Goal: Information Seeking & Learning: Learn about a topic

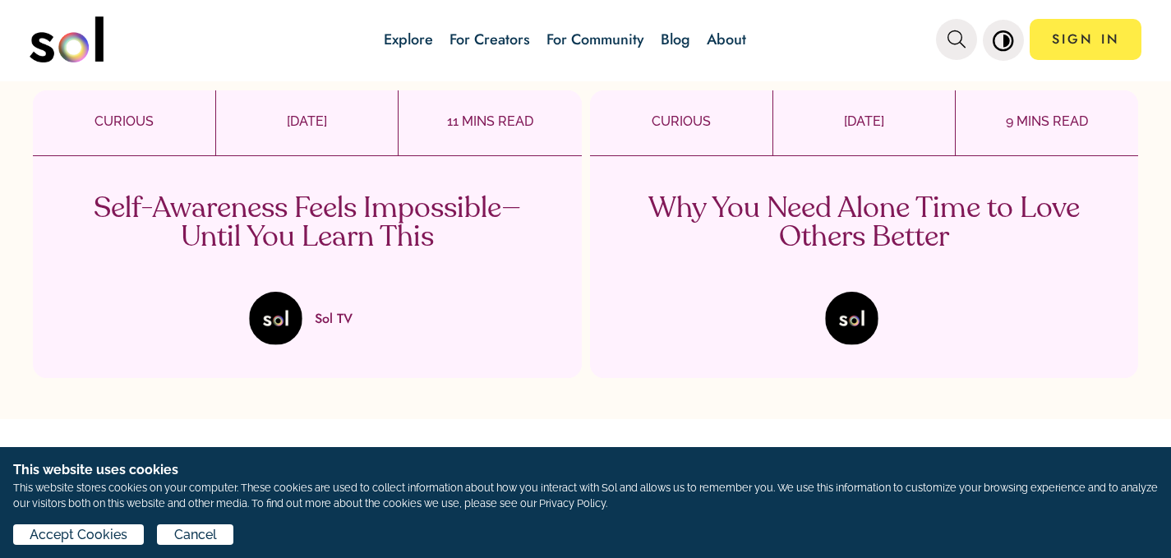
scroll to position [4191, 0]
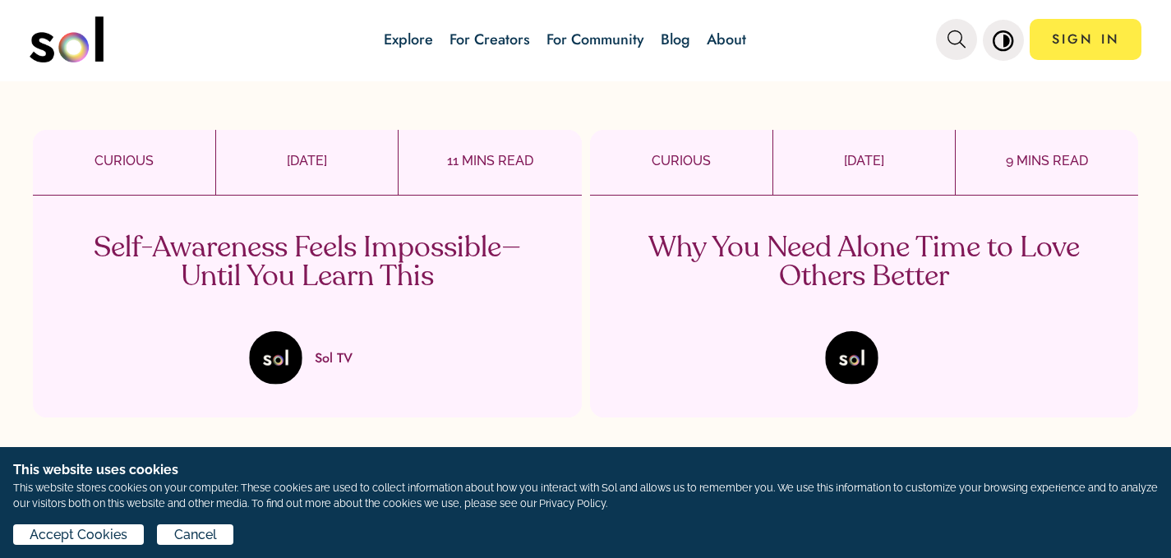
click at [432, 263] on p "Self-Awareness Feels Impossible—Until You Learn This" at bounding box center [307, 263] width 485 height 58
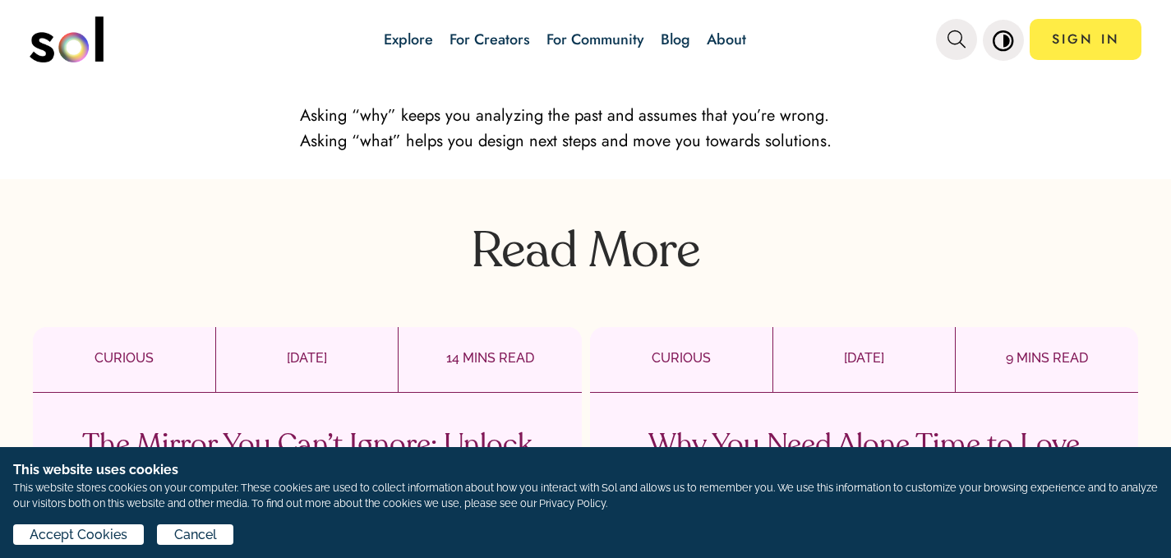
scroll to position [4355, 0]
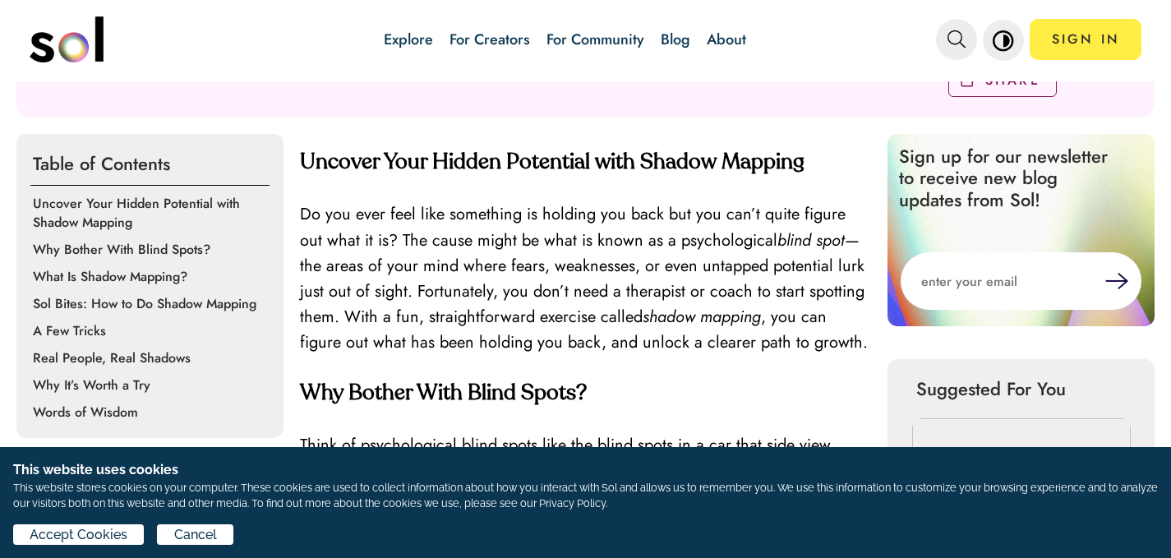
scroll to position [493, 0]
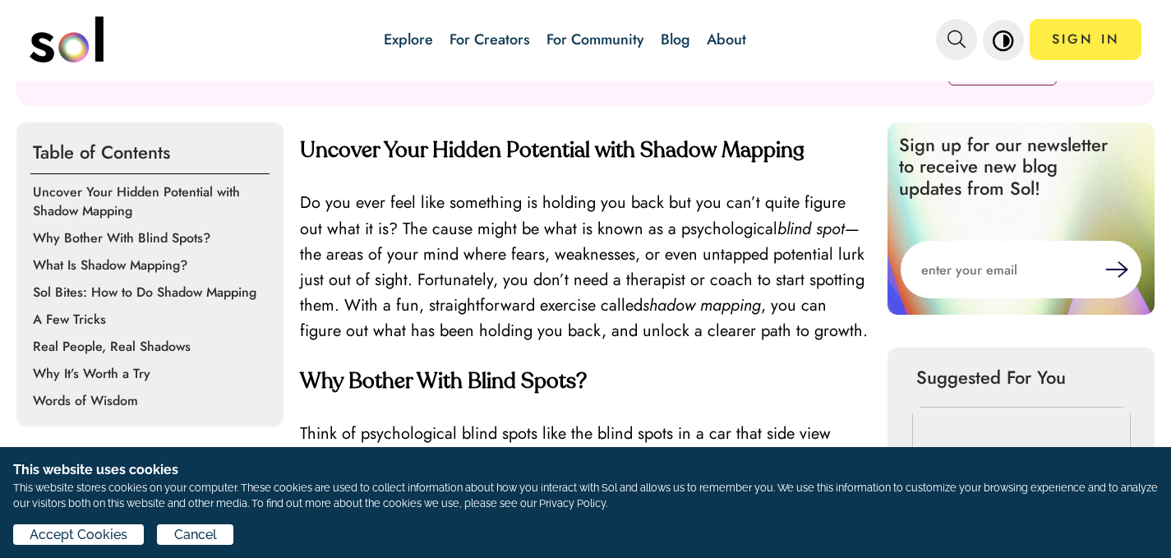
click at [85, 317] on p "A Few Tricks" at bounding box center [153, 319] width 240 height 19
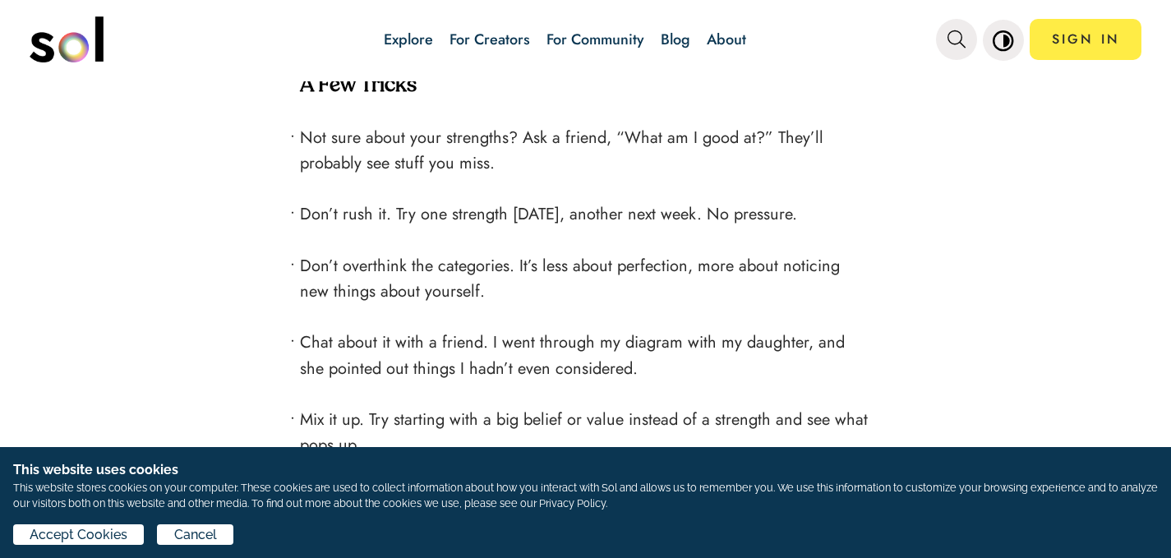
scroll to position [2750, 0]
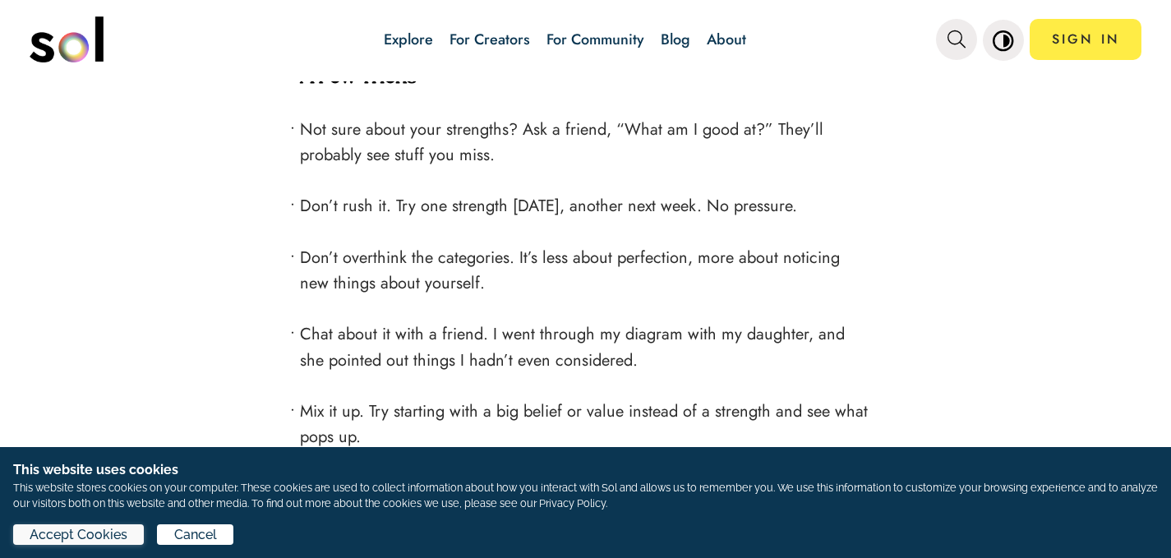
click at [111, 537] on span "Accept Cookies" at bounding box center [79, 535] width 98 height 20
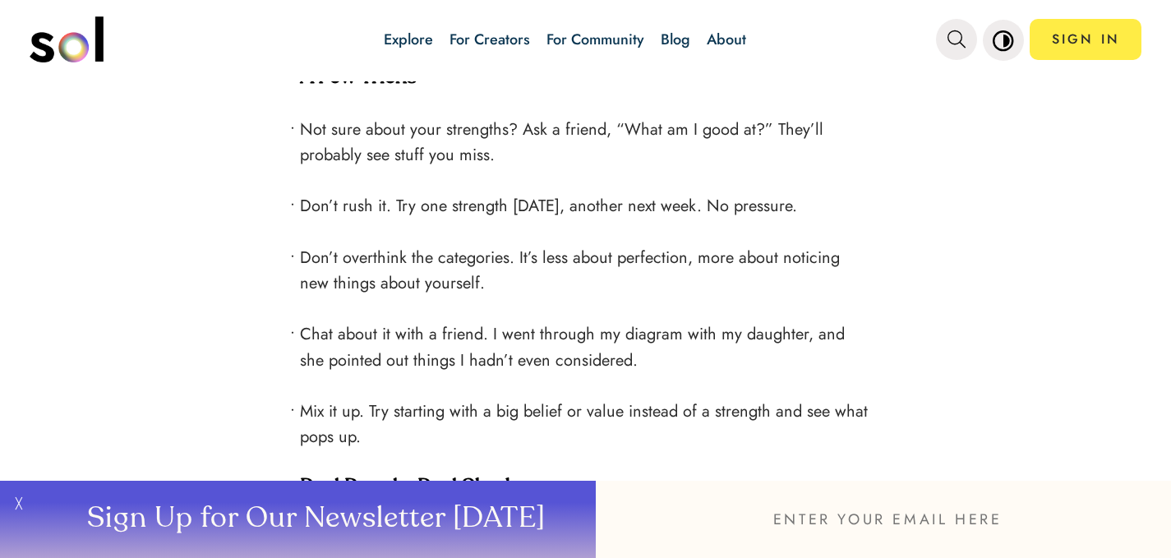
click at [21, 488] on button "╳" at bounding box center [16, 519] width 33 height 77
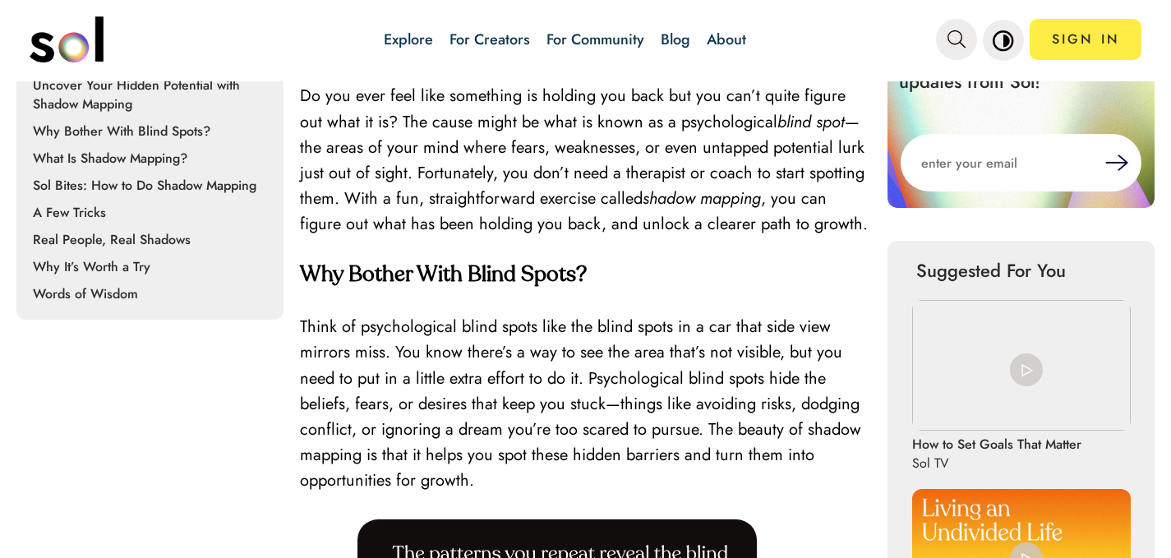
scroll to position [478, 0]
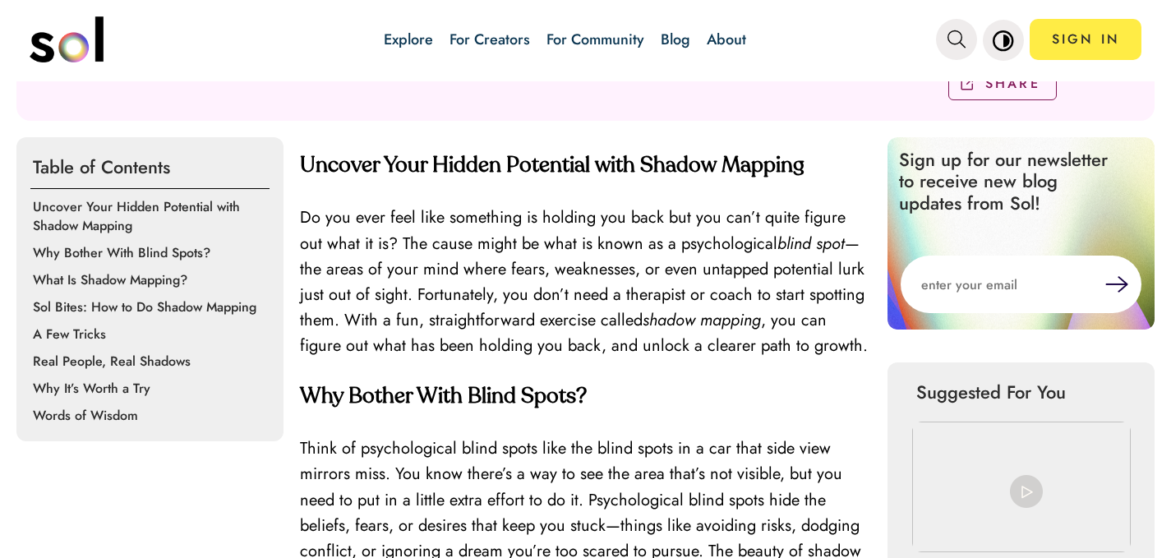
click at [108, 407] on p "Words of Wisdom" at bounding box center [153, 415] width 240 height 19
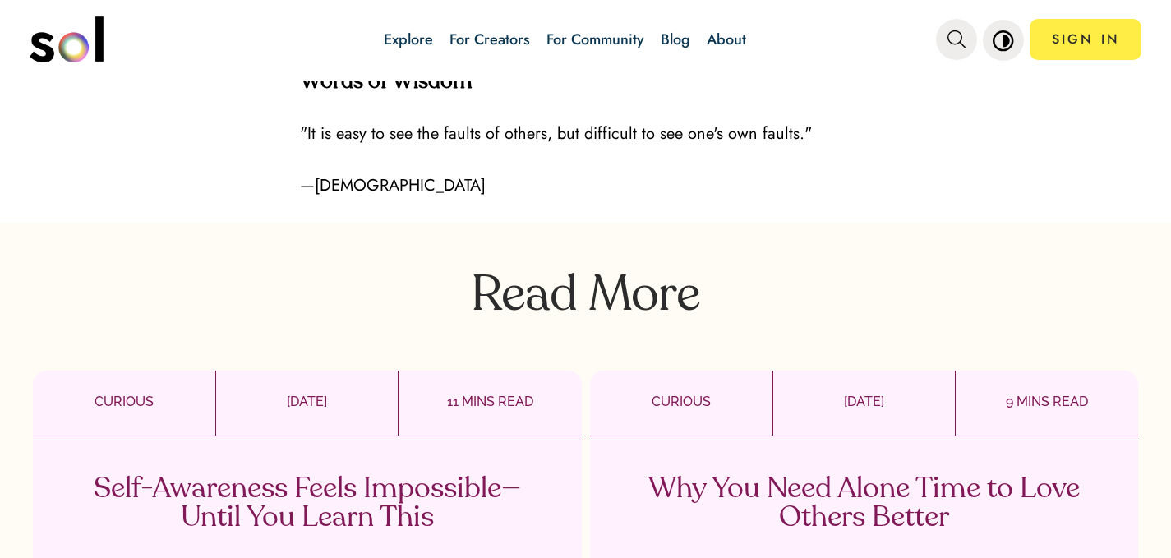
scroll to position [3954, 0]
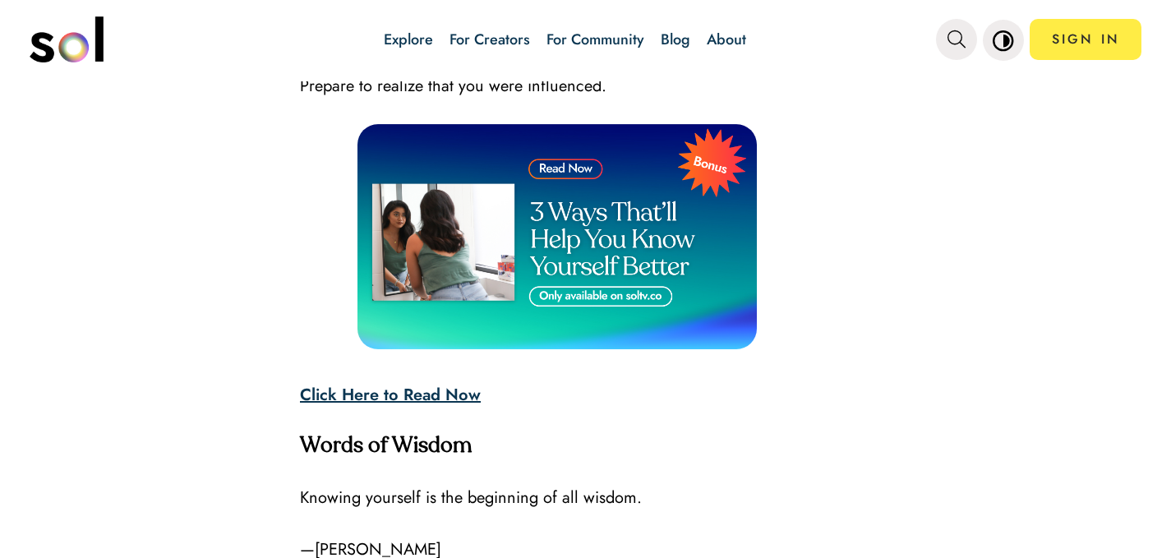
scroll to position [4848, 0]
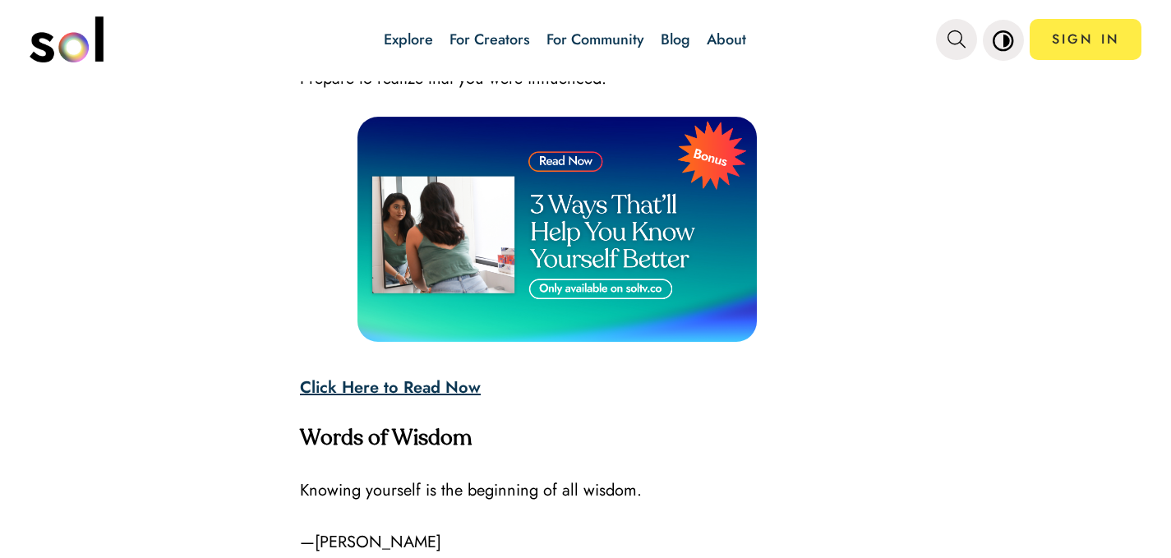
click at [465, 393] on strong "Click Here to Read Now" at bounding box center [390, 388] width 181 height 24
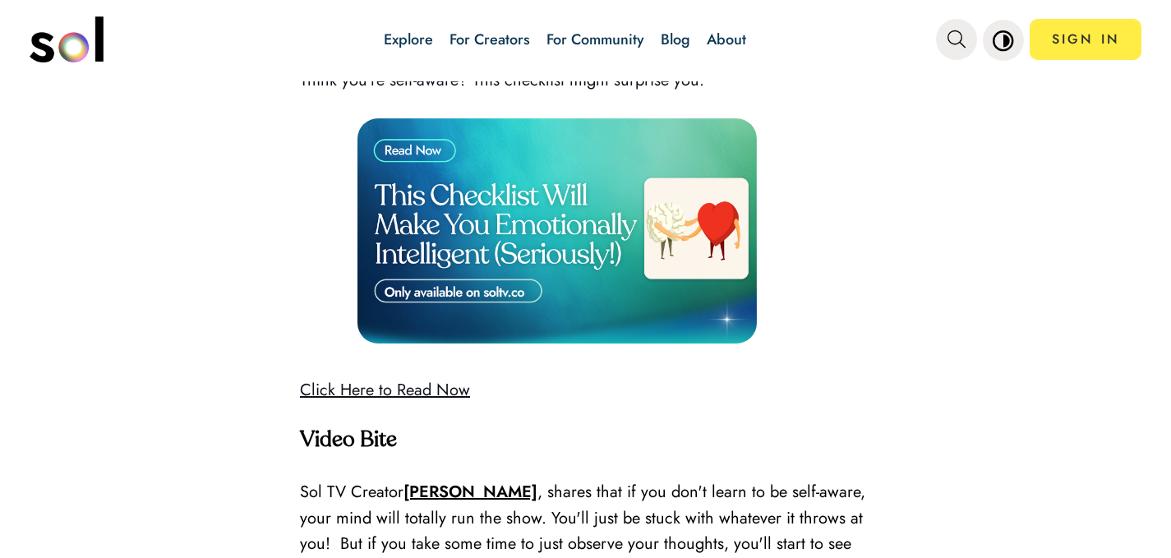
scroll to position [4355, 0]
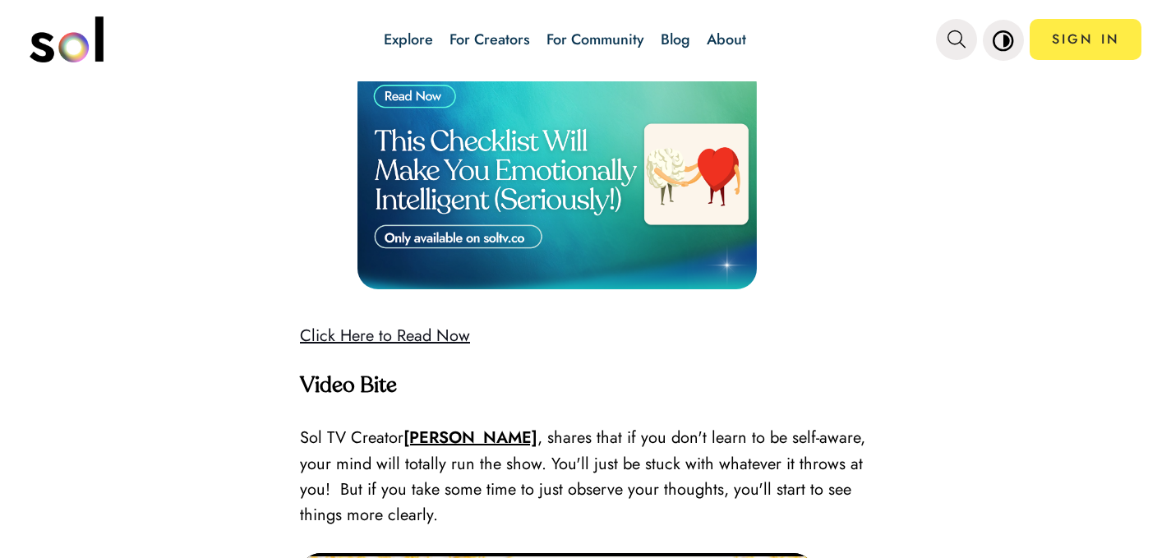
click at [410, 345] on link "Click Here to Read Now" at bounding box center [385, 336] width 170 height 24
click at [410, 116] on img at bounding box center [557, 176] width 400 height 225
click at [449, 348] on link "Click Here to Read Now" at bounding box center [385, 336] width 170 height 24
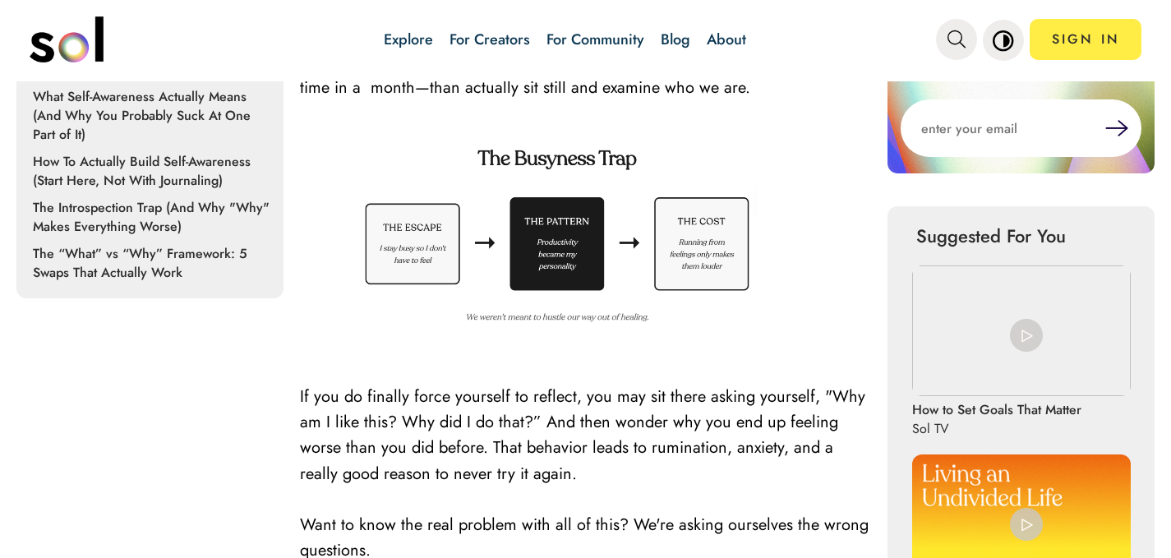
scroll to position [657, 0]
